Goal: Transaction & Acquisition: Subscribe to service/newsletter

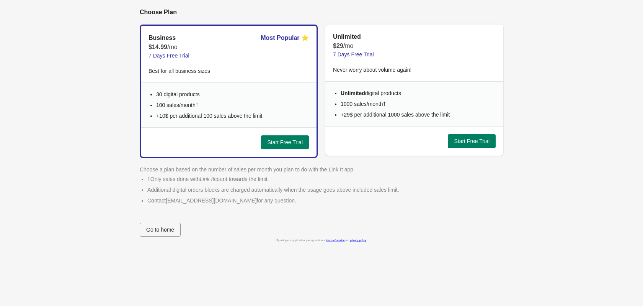
click at [165, 231] on span "Go to home" at bounding box center [160, 229] width 28 height 6
click at [284, 147] on button "Start Free Trial" at bounding box center [285, 142] width 48 height 14
